Goal: Task Accomplishment & Management: Complete application form

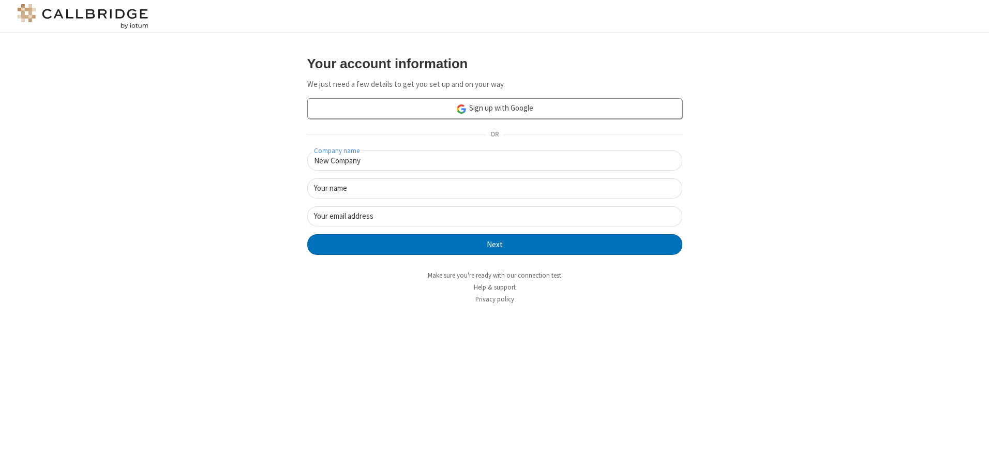
type input "New Company"
type input "New User"
type input "[EMAIL_ADDRESS][DOMAIN_NAME]"
click button "Next" at bounding box center [494, 244] width 375 height 21
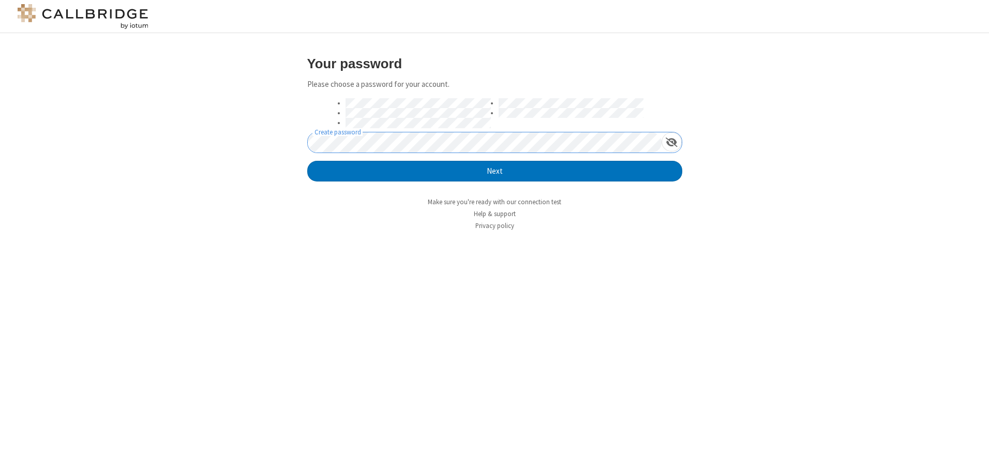
click button "Next" at bounding box center [494, 171] width 375 height 21
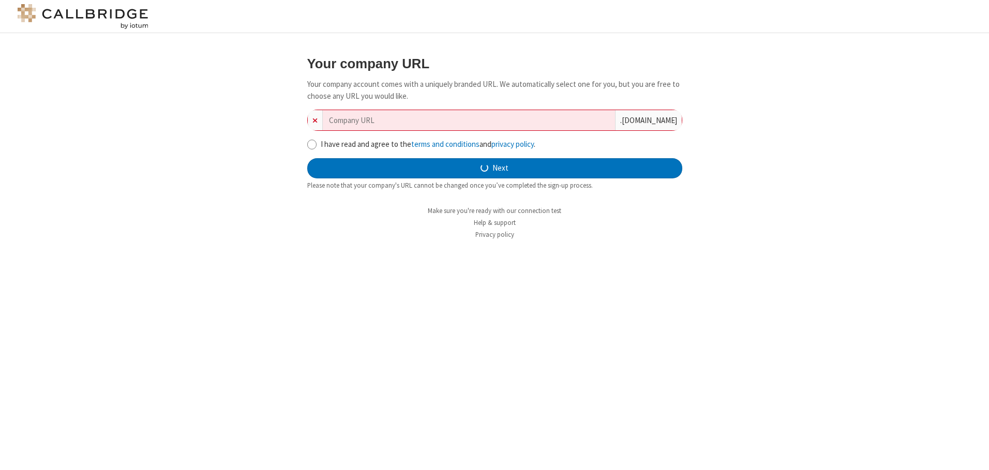
type input "new-company-national-45245"
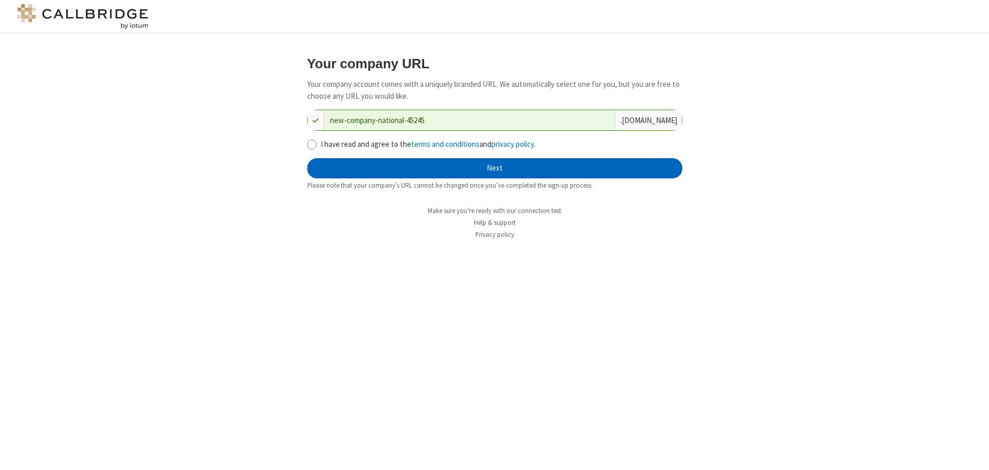
click at [494, 168] on button "Next" at bounding box center [494, 168] width 375 height 21
